Goal: Check status: Check status

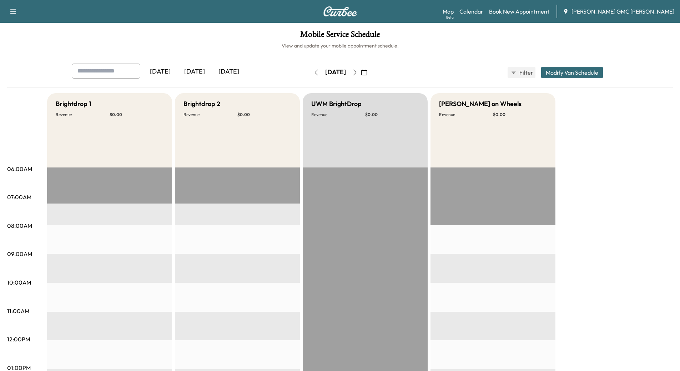
click at [199, 74] on div "[DATE]" at bounding box center [194, 72] width 34 height 16
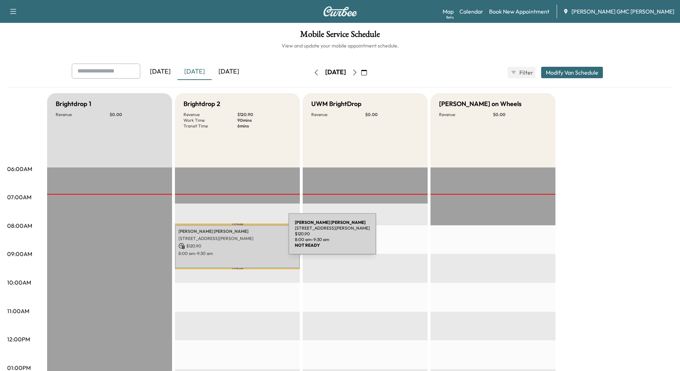
click at [235, 238] on p "[STREET_ADDRESS][PERSON_NAME]" at bounding box center [238, 239] width 118 height 6
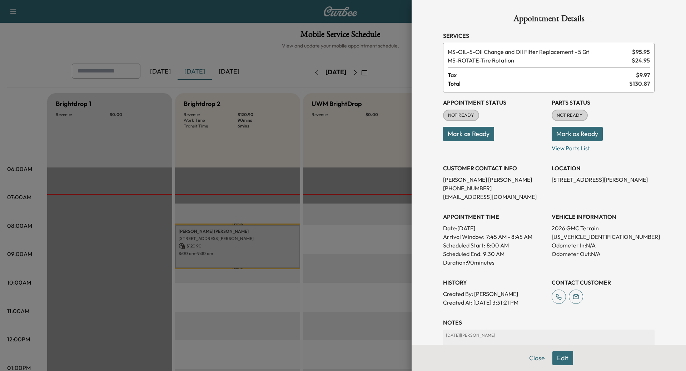
click at [569, 238] on p "[US_VEHICLE_IDENTIFICATION_NUMBER]" at bounding box center [602, 236] width 103 height 9
copy p "[US_VEHICLE_IDENTIFICATION_NUMBER]"
drag, startPoint x: 526, startPoint y: 360, endPoint x: 518, endPoint y: 357, distance: 8.7
click at [526, 360] on div "Appointment Details Services MS-OIL-5 - Oil Change and Oil Filter Replacement -…" at bounding box center [548, 202] width 229 height 405
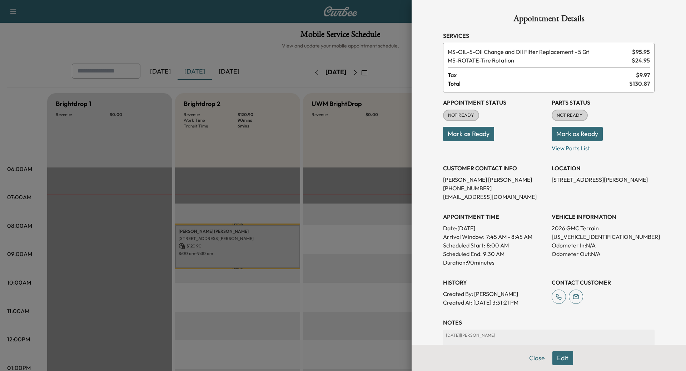
click at [531, 359] on button "Close" at bounding box center [536, 358] width 25 height 14
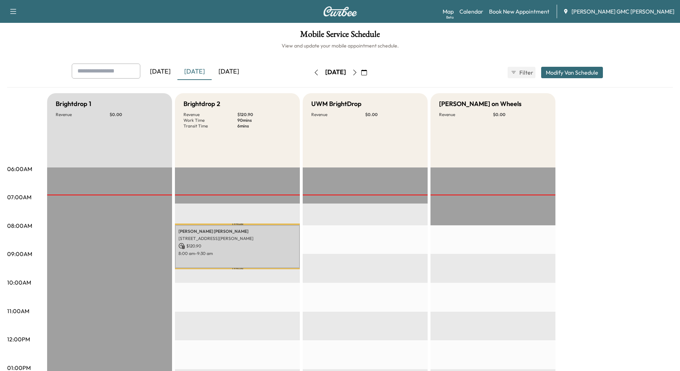
click at [240, 70] on div "[DATE]" at bounding box center [229, 72] width 34 height 16
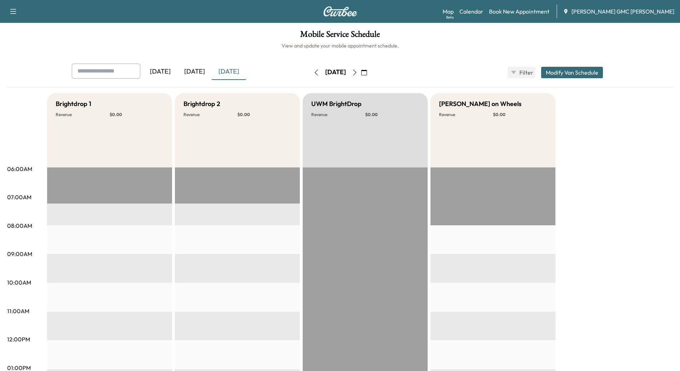
click at [358, 71] on icon "button" at bounding box center [355, 73] width 6 height 6
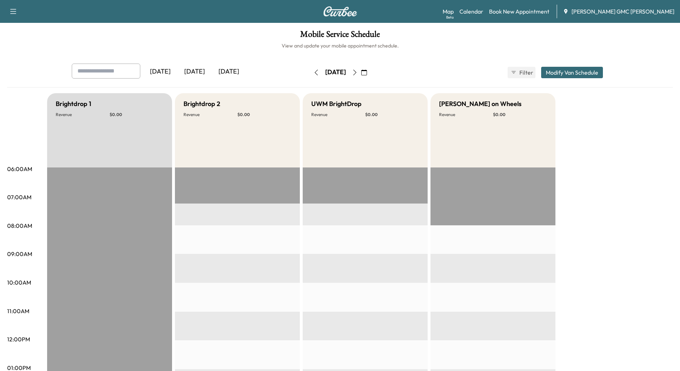
click at [358, 71] on icon "button" at bounding box center [355, 73] width 6 height 6
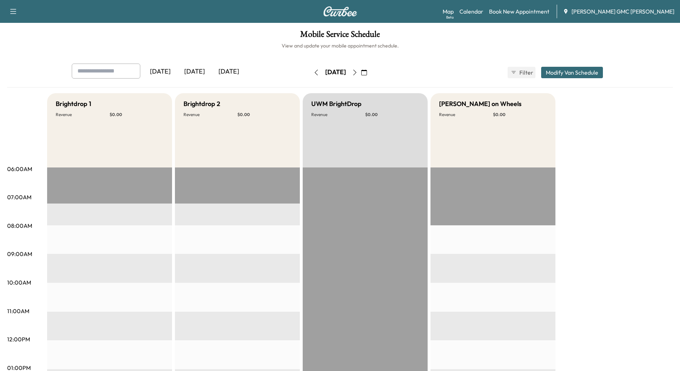
click at [358, 73] on icon "button" at bounding box center [355, 73] width 6 height 6
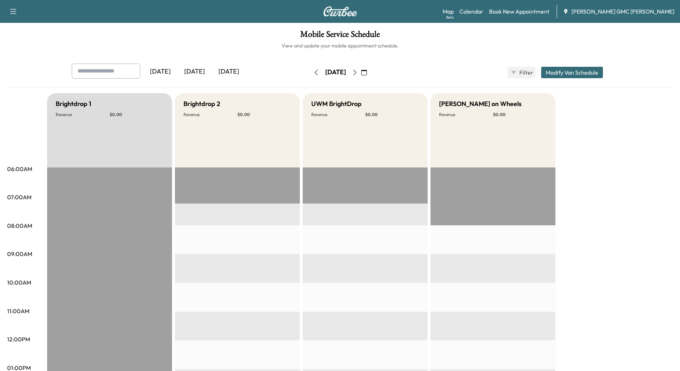
click at [197, 72] on div "[DATE]" at bounding box center [194, 72] width 34 height 16
